Goal: Browse casually: Explore the website without a specific task or goal

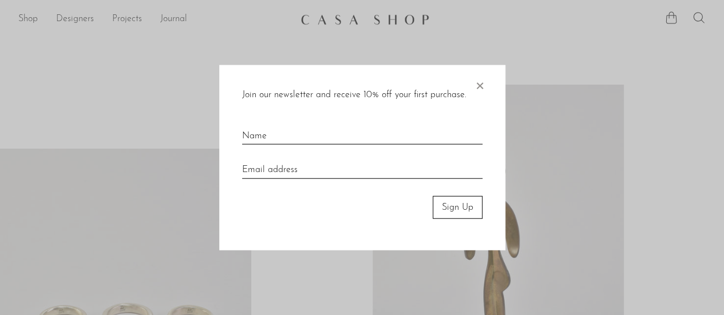
click at [459, 85] on div "Join our newsletter and receive 10% off your first purchase. × Sign Up" at bounding box center [362, 158] width 286 height 186
click at [480, 89] on span "×" at bounding box center [479, 83] width 11 height 37
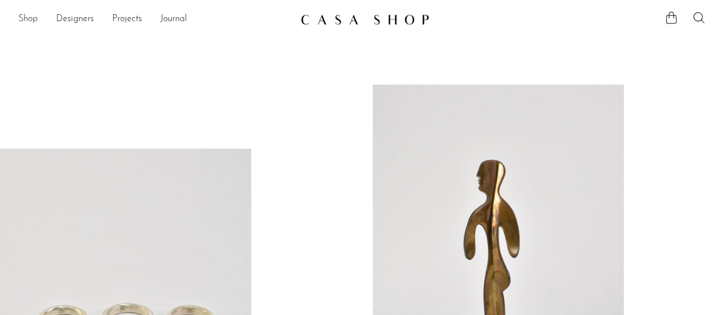
click at [29, 24] on link "Shop" at bounding box center [27, 19] width 19 height 15
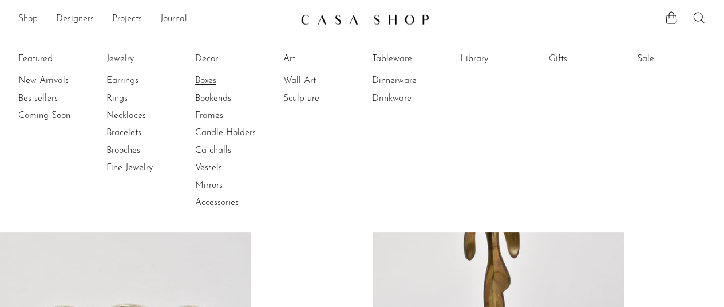
click at [213, 84] on link "Boxes" at bounding box center [238, 80] width 86 height 13
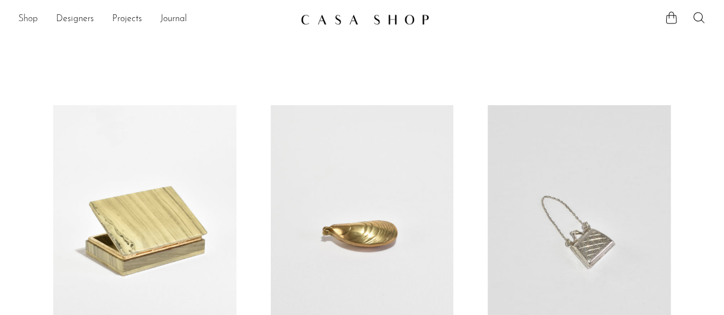
click at [27, 18] on link "Shop" at bounding box center [27, 19] width 19 height 15
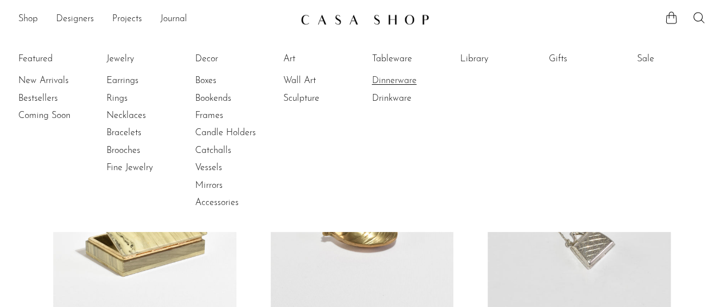
click at [381, 80] on link "Dinnerware" at bounding box center [415, 80] width 86 height 13
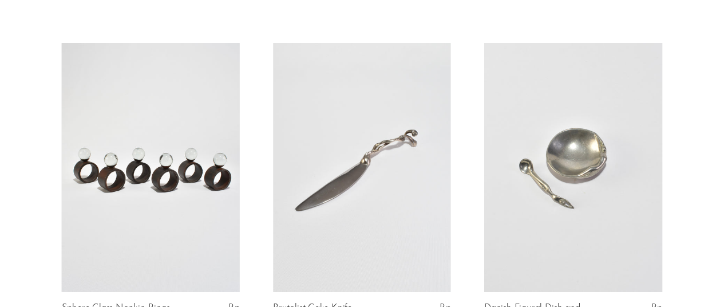
scroll to position [2, 0]
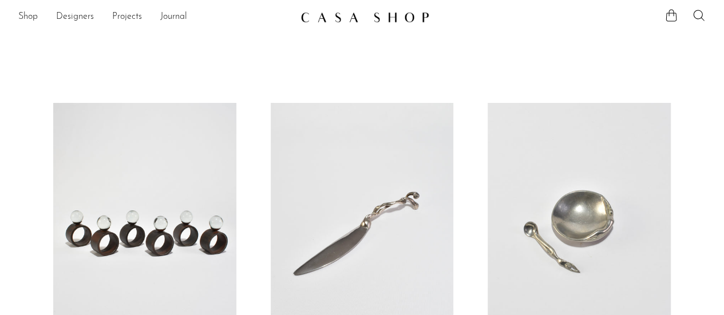
click at [34, 25] on li "Shop Featured New Arrivals Bestsellers Coming Soon Jewelry Jewelry All Earrings…" at bounding box center [27, 16] width 19 height 19
click at [32, 19] on link "Shop" at bounding box center [27, 17] width 19 height 15
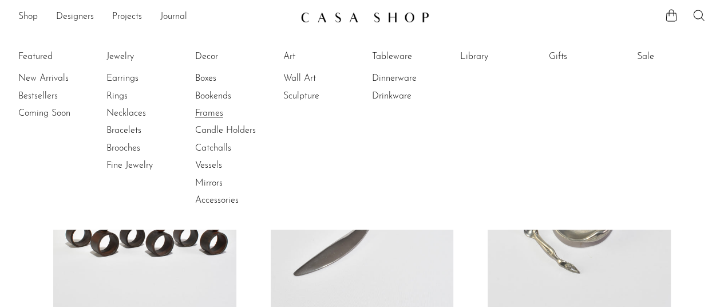
click at [202, 117] on link "Frames" at bounding box center [238, 113] width 86 height 13
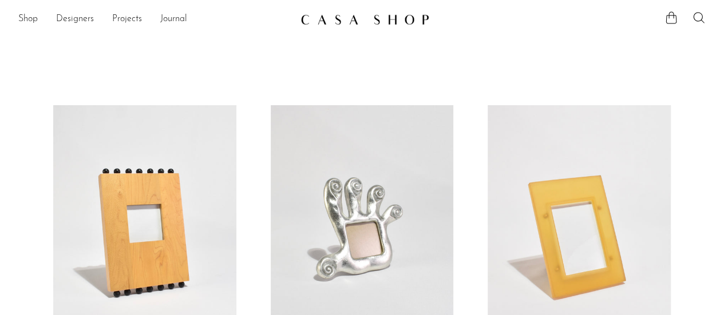
drag, startPoint x: 17, startPoint y: 14, endPoint x: 4, endPoint y: 24, distance: 16.4
click at [4, 24] on div "Shop Featured New Arrivals Bestsellers Coming Soon Jewelry Jewelry All Earrings…" at bounding box center [362, 19] width 724 height 21
click at [31, 20] on link "Shop" at bounding box center [27, 19] width 19 height 15
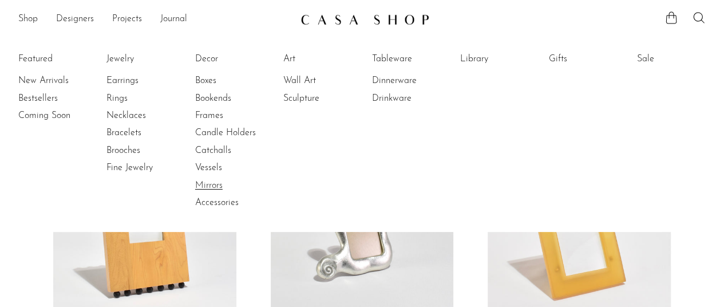
click at [219, 186] on link "Mirrors" at bounding box center [238, 185] width 86 height 13
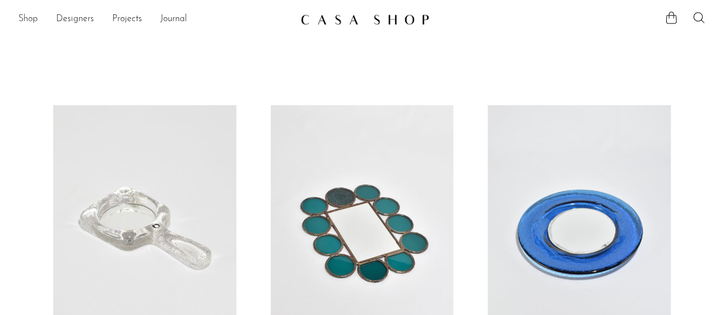
click at [21, 17] on link "Shop" at bounding box center [27, 19] width 19 height 15
click at [78, 20] on link "Designers" at bounding box center [75, 19] width 38 height 15
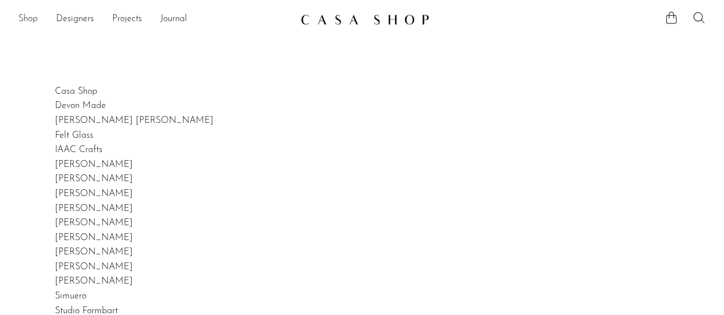
click at [23, 17] on link "Shop" at bounding box center [27, 19] width 19 height 15
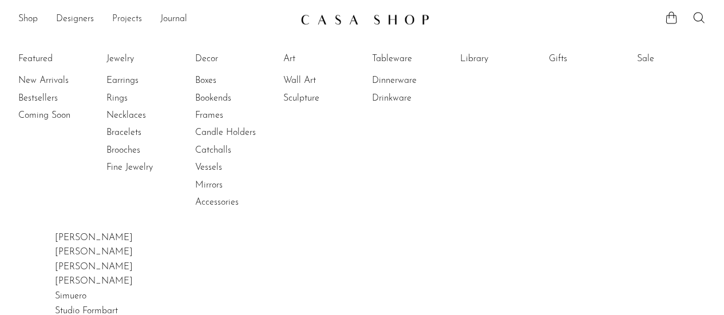
click at [129, 17] on link "Projects" at bounding box center [127, 19] width 30 height 15
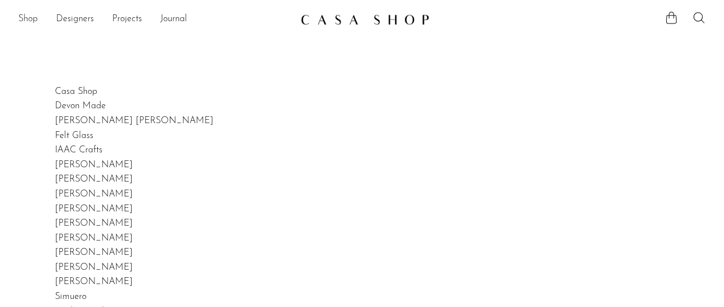
click at [29, 17] on link "Shop" at bounding box center [27, 19] width 19 height 15
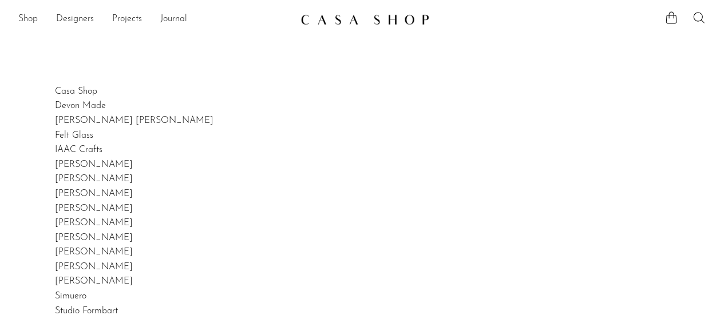
click at [35, 20] on link "Shop" at bounding box center [27, 19] width 19 height 15
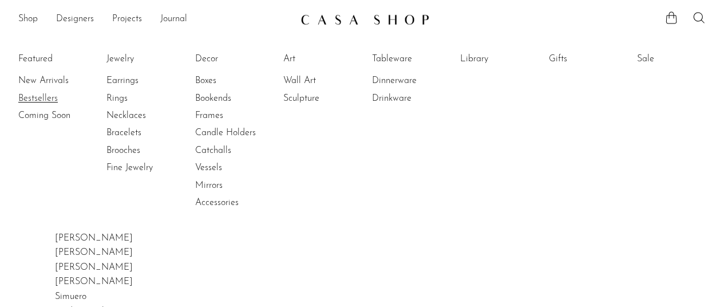
click at [33, 99] on link "Bestsellers" at bounding box center [61, 98] width 86 height 13
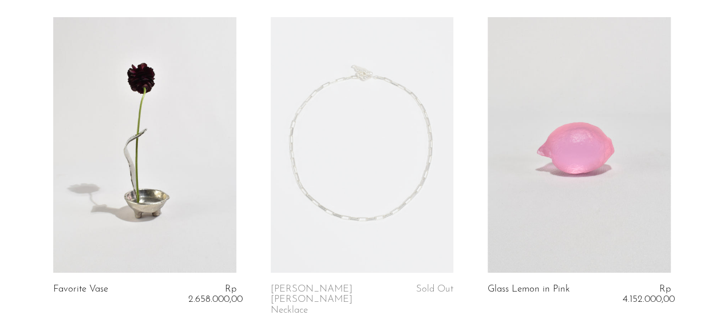
scroll to position [114, 0]
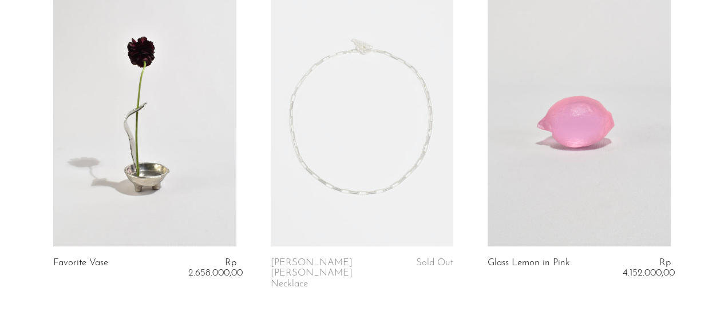
click at [562, 113] on link at bounding box center [579, 119] width 183 height 256
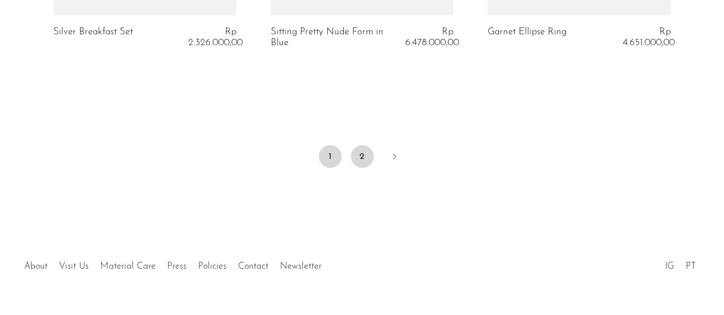
scroll to position [3846, 0]
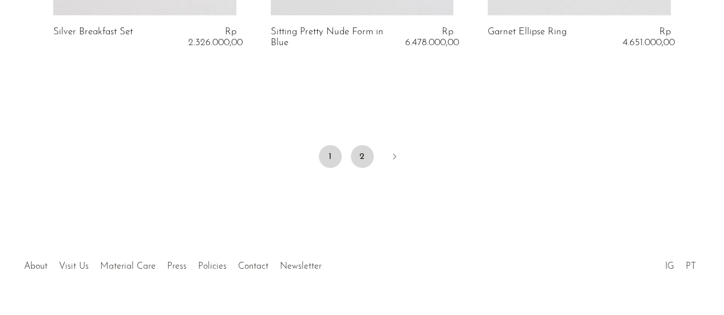
click at [365, 145] on link "2" at bounding box center [362, 156] width 23 height 23
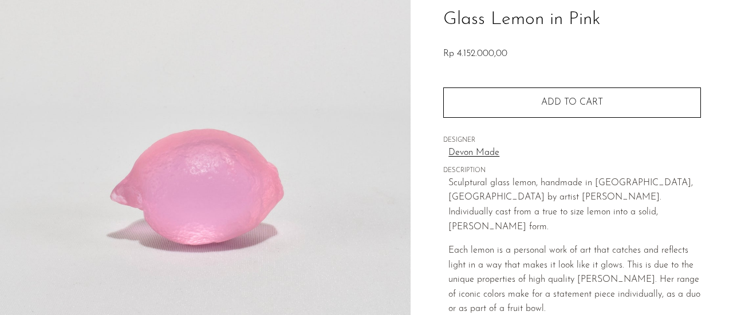
scroll to position [98, 0]
